Goal: Navigation & Orientation: Find specific page/section

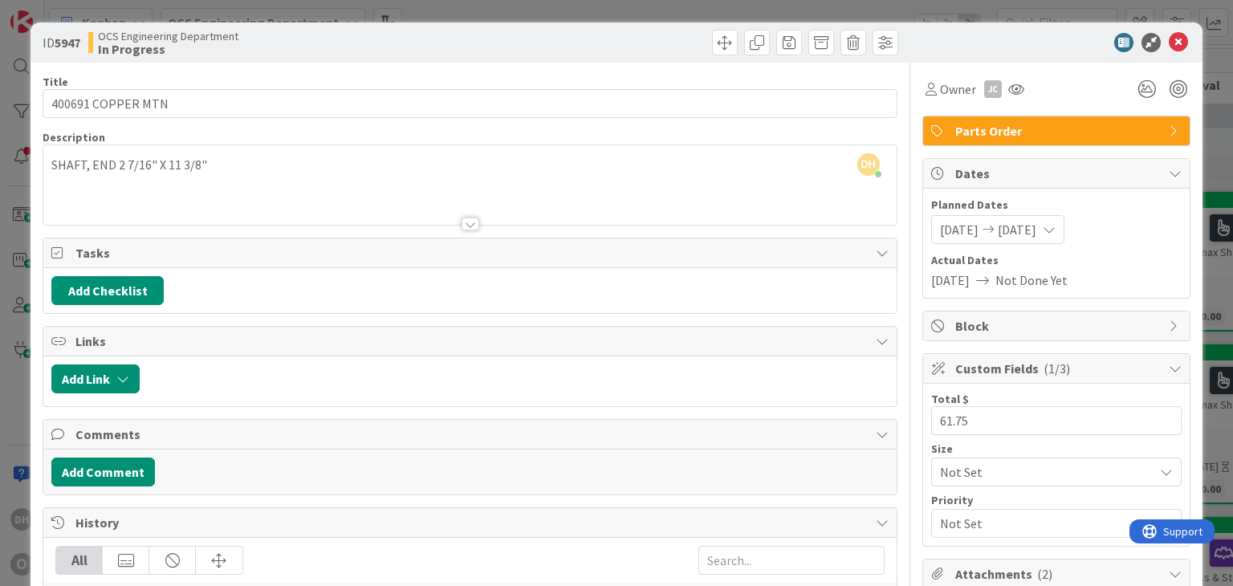
scroll to position [80, 1682]
click at [1172, 49] on icon at bounding box center [1177, 42] width 19 height 19
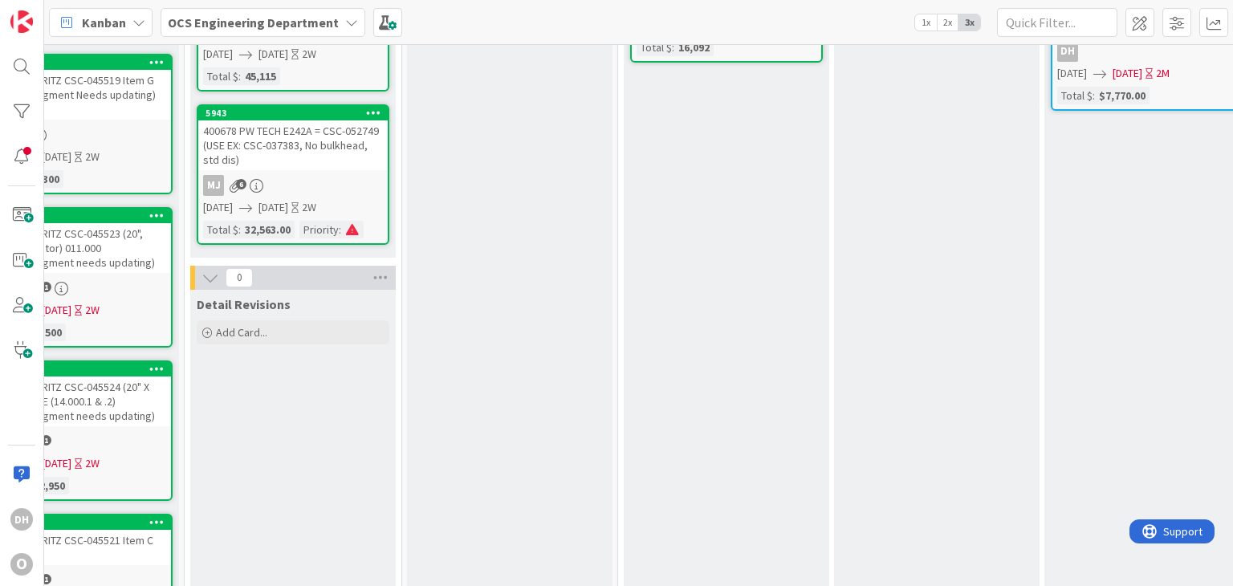
scroll to position [0, 1363]
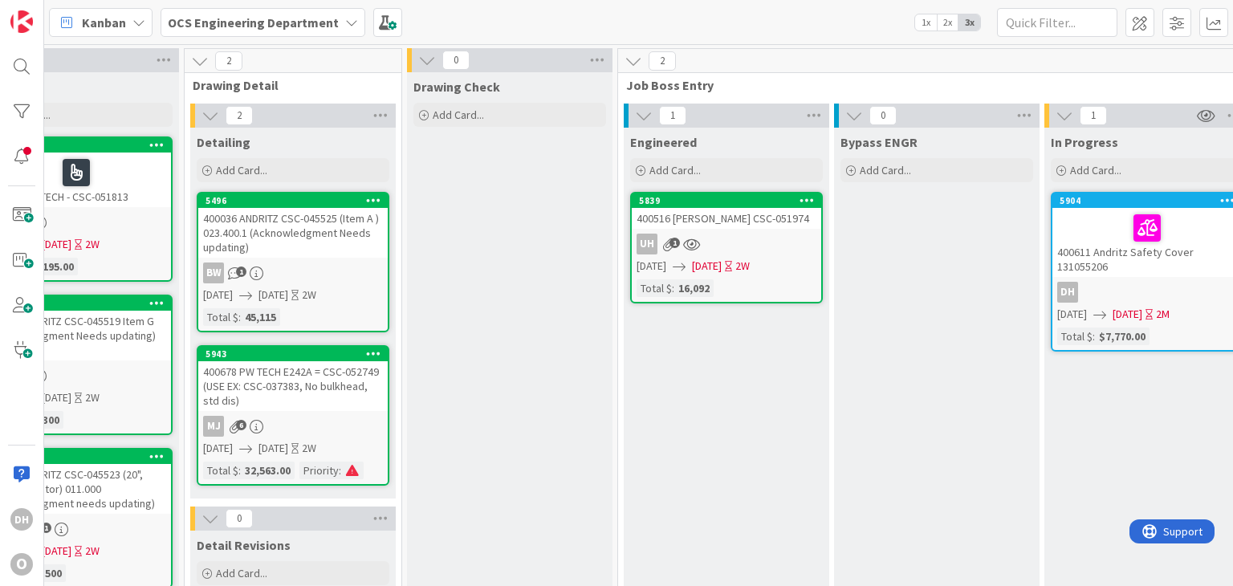
click at [350, 232] on div "400036 ANDRITZ CSC-045525 (Item A ) 023.400.1 (Acknowledgment Needs updating)" at bounding box center [292, 233] width 189 height 50
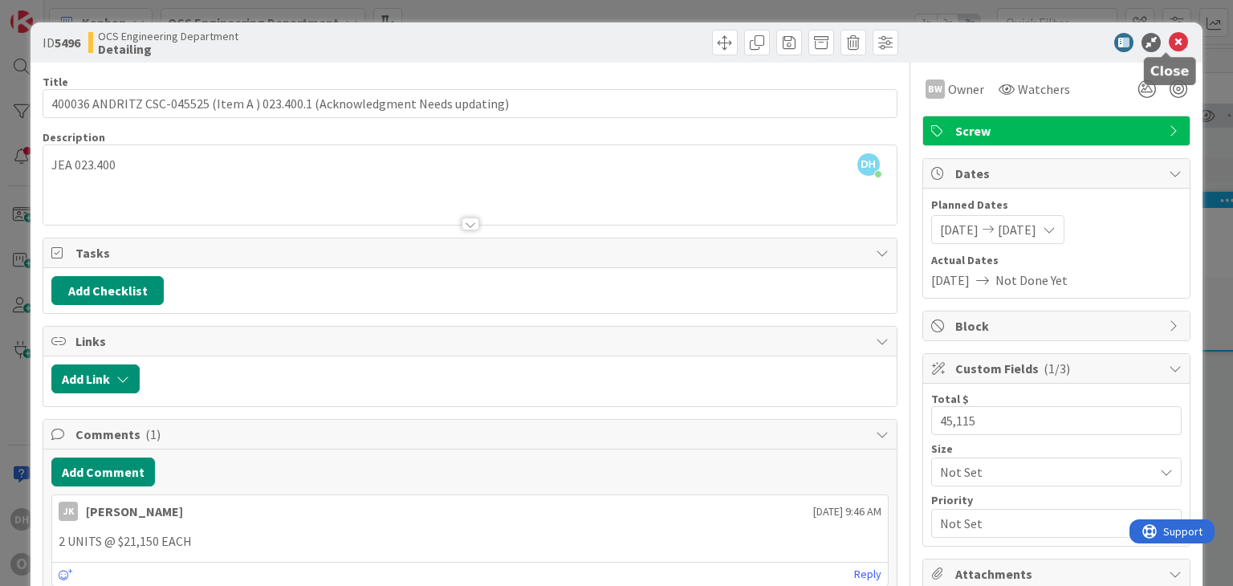
click at [1168, 37] on icon at bounding box center [1177, 42] width 19 height 19
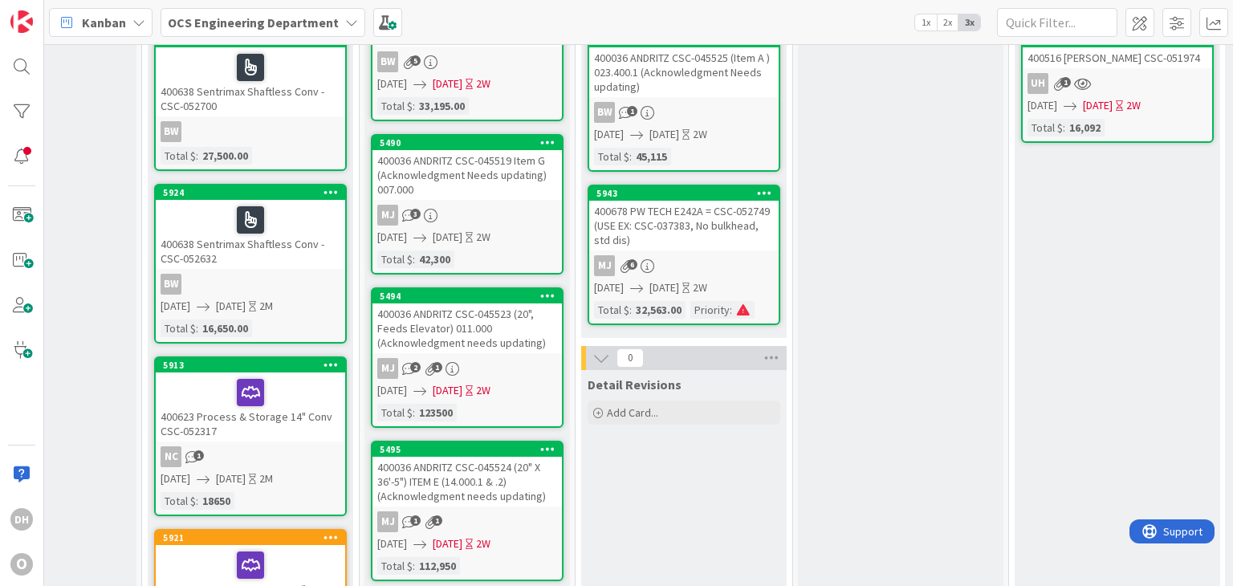
scroll to position [401, 973]
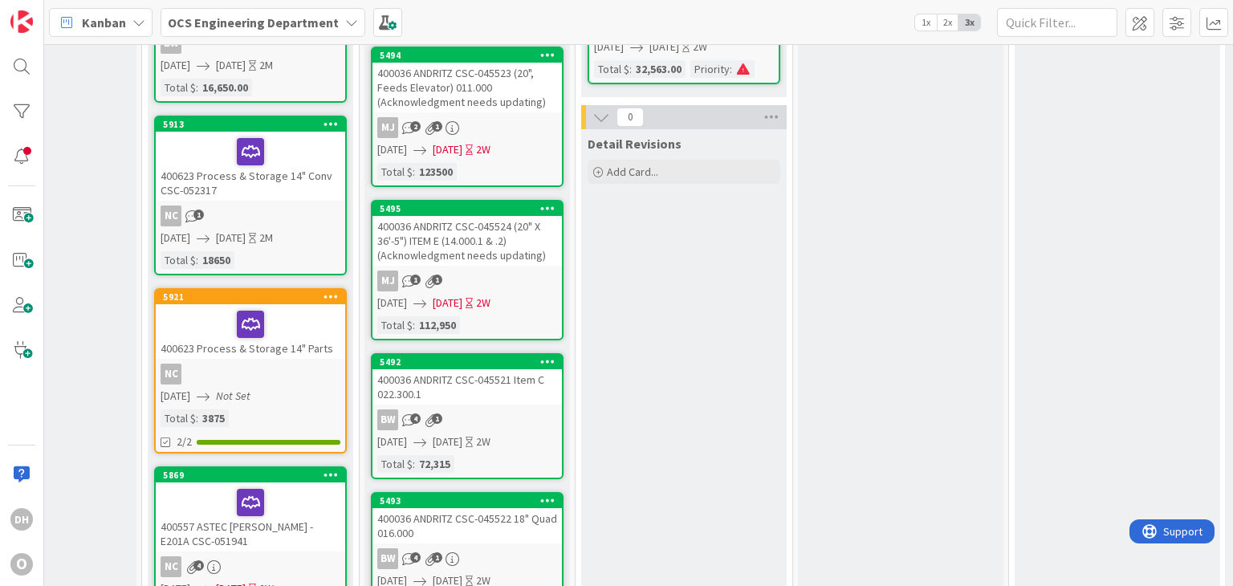
click at [504, 242] on div "400036 ANDRITZ CSC-045524 (20" X 36'-5") ITEM E (14.000.1 & .2) (Acknowledgment…" at bounding box center [466, 241] width 189 height 50
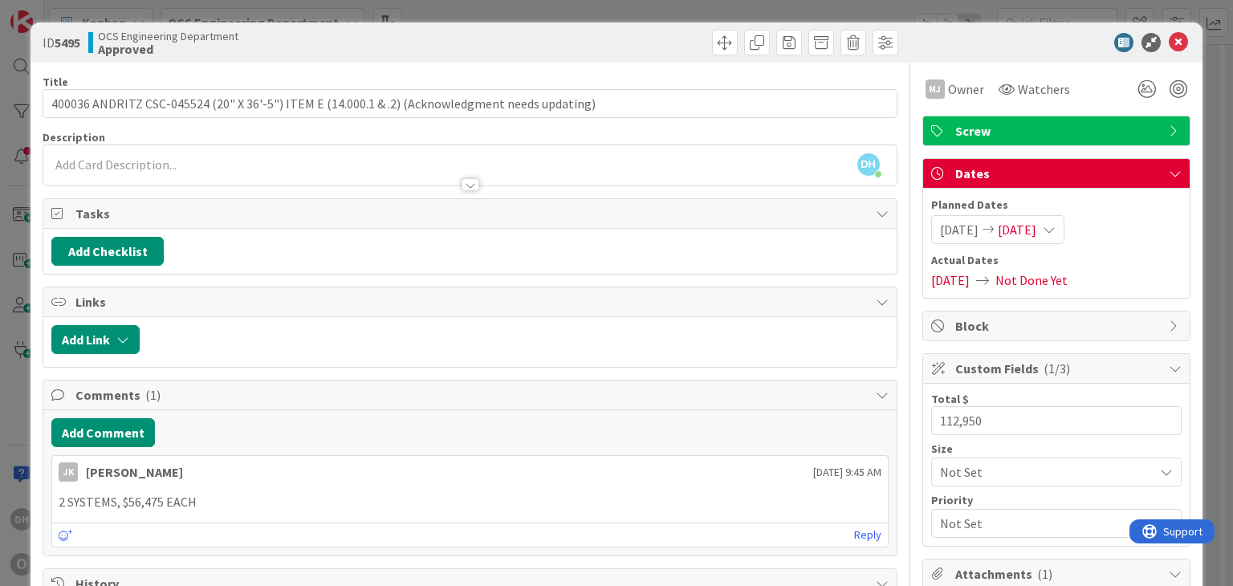
click at [1168, 35] on icon at bounding box center [1177, 42] width 19 height 19
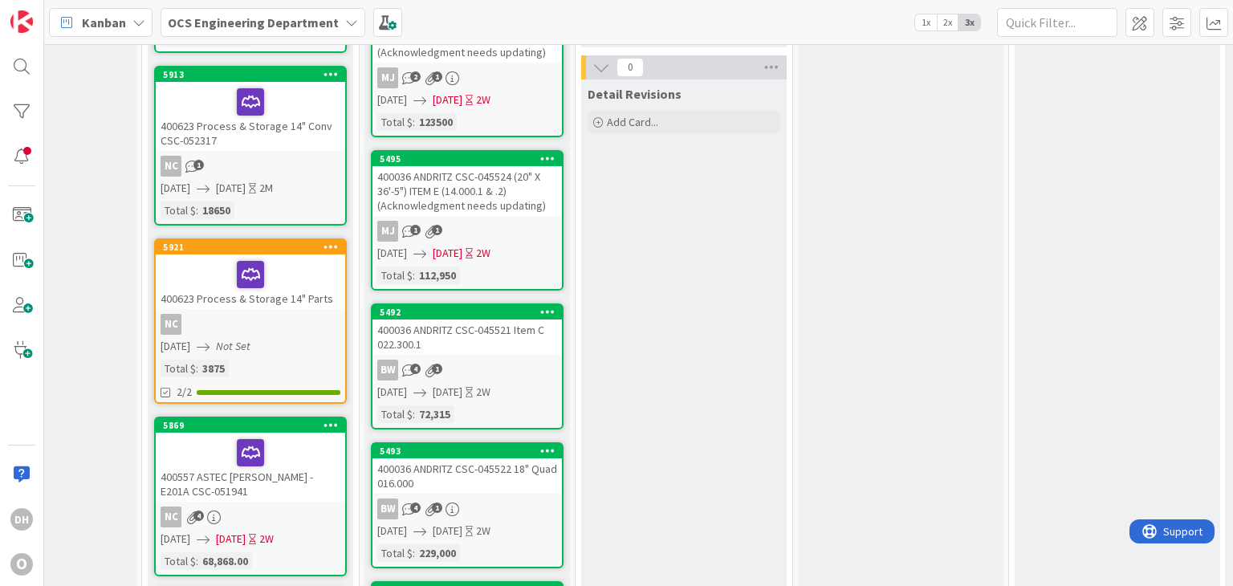
scroll to position [321, 973]
